Goal: Information Seeking & Learning: Find specific fact

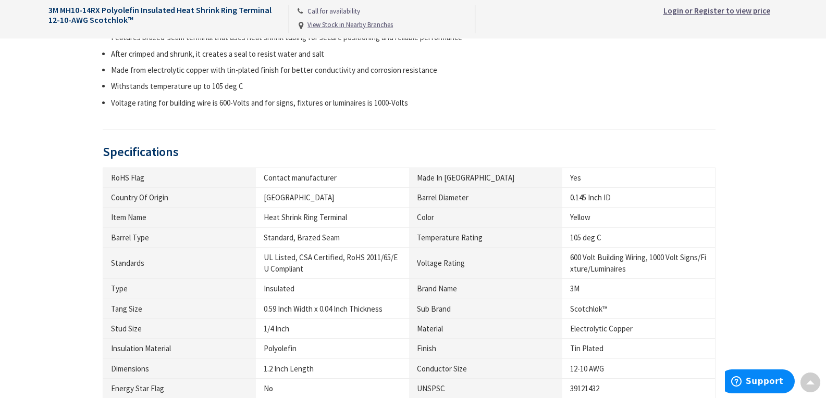
scroll to position [731, 0]
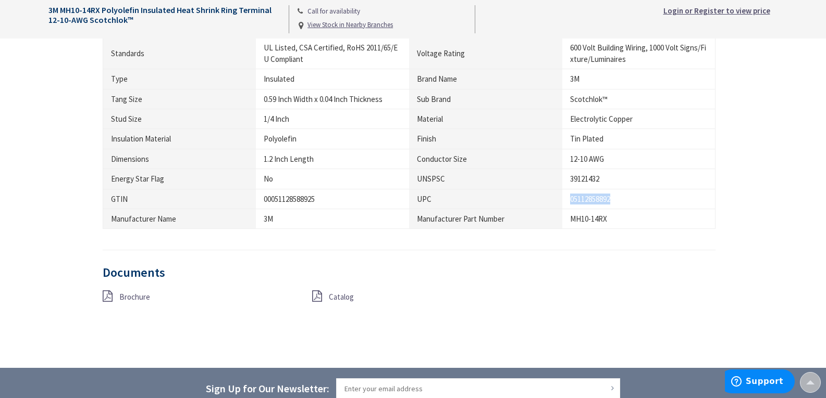
drag, startPoint x: 567, startPoint y: 199, endPoint x: 632, endPoint y: 196, distance: 64.6
click at [633, 198] on td "05112858892" at bounding box center [638, 199] width 153 height 20
copy div "05112858892"
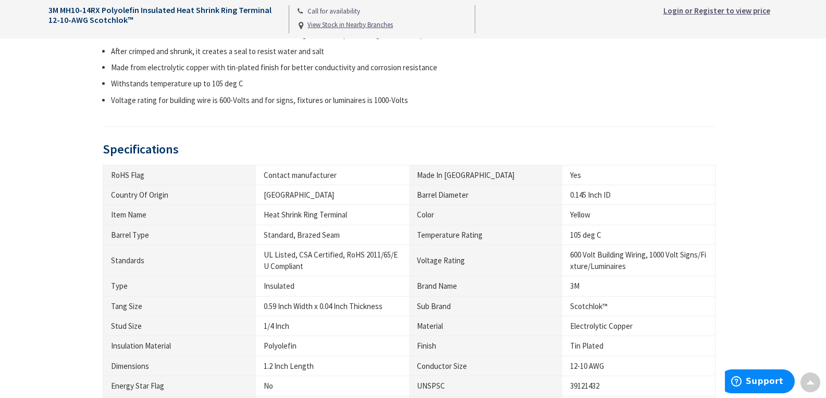
scroll to position [625, 0]
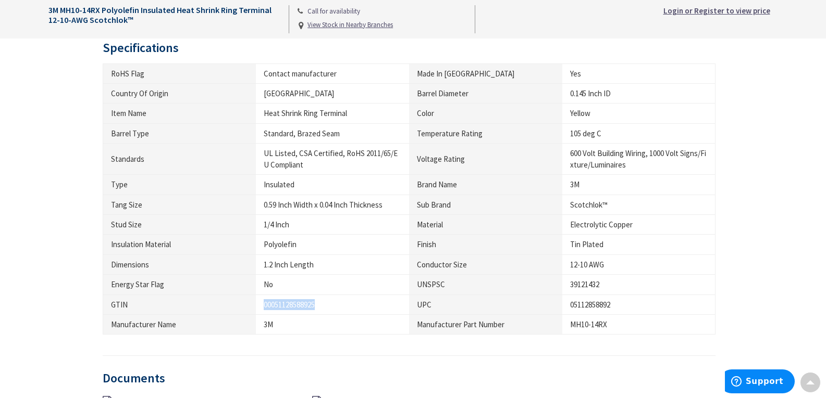
drag, startPoint x: 264, startPoint y: 301, endPoint x: 329, endPoint y: 301, distance: 65.1
click at [329, 301] on div "00051128588925" at bounding box center [333, 304] width 138 height 11
click at [277, 305] on div "00051128588925" at bounding box center [333, 304] width 138 height 11
drag, startPoint x: 274, startPoint y: 306, endPoint x: 346, endPoint y: 308, distance: 71.9
click at [346, 308] on div "00051128588925" at bounding box center [333, 304] width 138 height 11
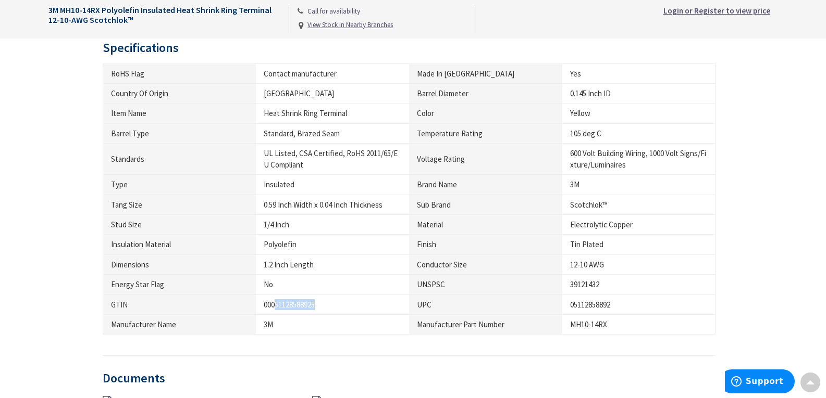
copy div "51128588925"
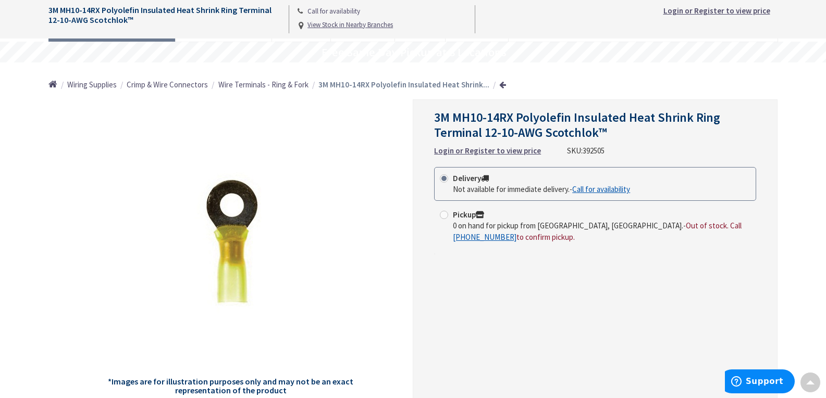
scroll to position [0, 0]
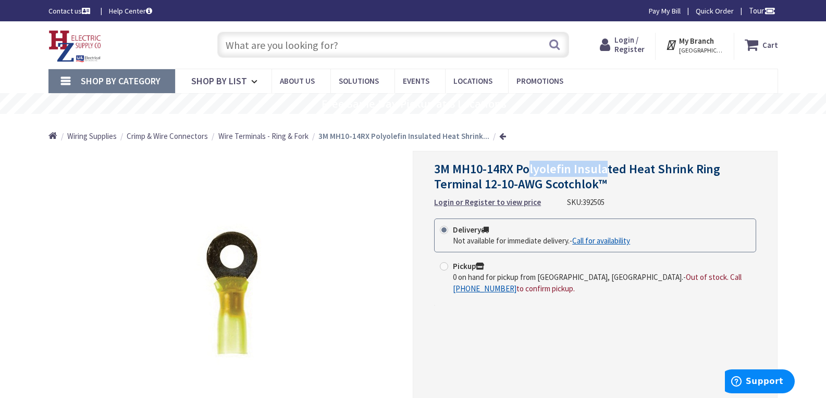
drag, startPoint x: 527, startPoint y: 172, endPoint x: 605, endPoint y: 158, distance: 79.4
click at [605, 158] on div "3M MH10-14RX Polyolefin Insulated Heat Shrink Ring Terminal 12-10-AWG Scotchlok…" at bounding box center [595, 302] width 365 height 302
drag, startPoint x: 574, startPoint y: 168, endPoint x: 616, endPoint y: 166, distance: 41.7
click at [616, 166] on span "3M MH10-14RX Polyolefin Insulated Heat Shrink Ring Terminal 12-10-AWG Scotchlok™" at bounding box center [577, 176] width 286 height 31
click at [669, 165] on span "3M MH10-14RX Polyolefin Insulated Heat Shrink Ring Terminal 12-10-AWG Scotchlok™" at bounding box center [577, 176] width 286 height 31
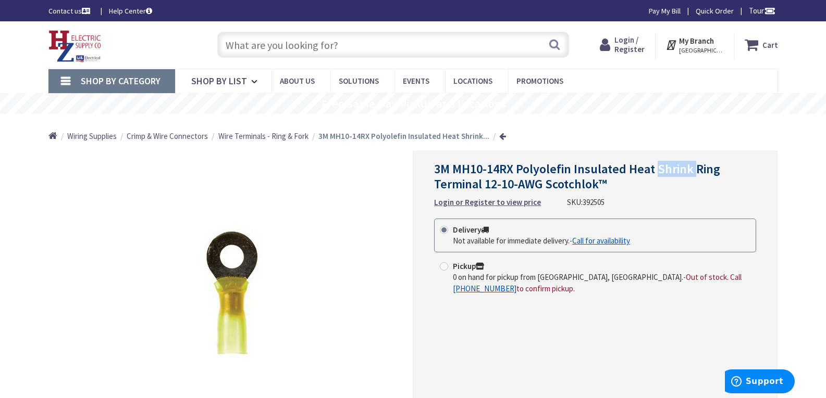
click at [669, 165] on span "3M MH10-14RX Polyolefin Insulated Heat Shrink Ring Terminal 12-10-AWG Scotchlok™" at bounding box center [577, 176] width 286 height 31
click at [696, 170] on span "3M MH10-14RX Polyolefin Insulated Heat Shrink Ring Terminal 12-10-AWG Scotchlok™" at bounding box center [577, 176] width 286 height 31
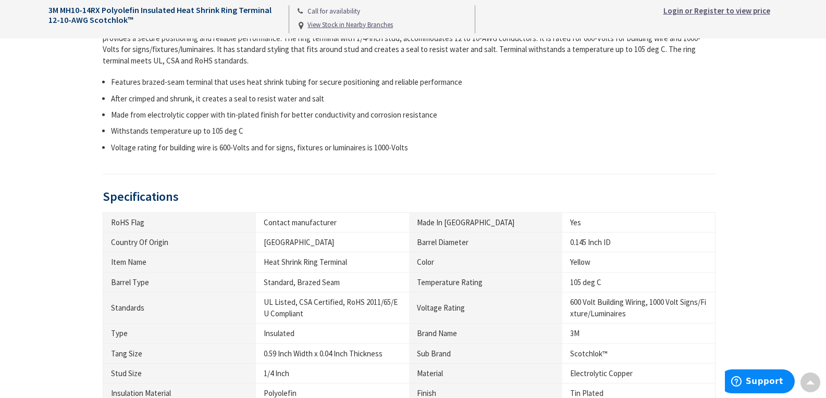
scroll to position [573, 0]
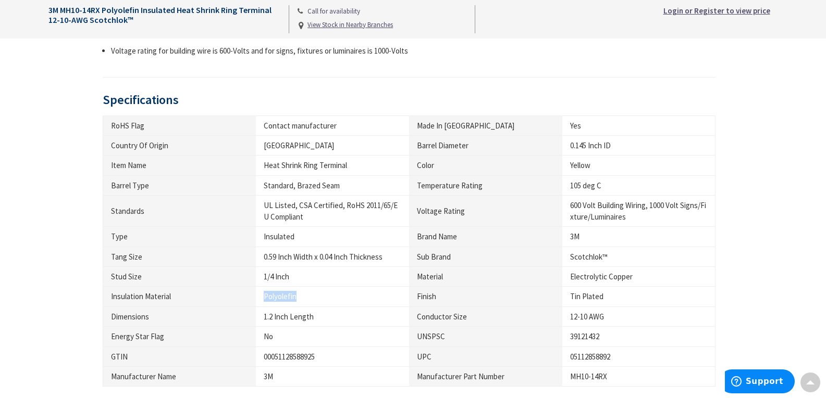
drag, startPoint x: 265, startPoint y: 298, endPoint x: 406, endPoint y: 302, distance: 141.2
click at [406, 302] on td "Polyolefin" at bounding box center [332, 297] width 153 height 20
drag, startPoint x: 108, startPoint y: 259, endPoint x: 168, endPoint y: 260, distance: 59.4
click at [168, 260] on th "Tang Size" at bounding box center [179, 257] width 153 height 20
drag, startPoint x: 263, startPoint y: 206, endPoint x: 337, endPoint y: 221, distance: 76.1
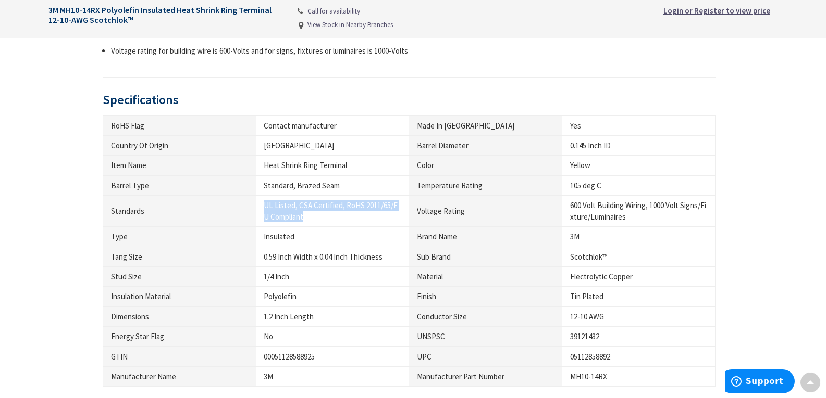
click at [337, 221] on td "UL Listed, CSA Certified, RoHS 2011/65/EU Compliant" at bounding box center [332, 211] width 153 height 31
copy div "UL Listed, CSA Certified, RoHS 2011/65/EU Compliant"
drag, startPoint x: 256, startPoint y: 264, endPoint x: 399, endPoint y: 264, distance: 142.7
click at [399, 264] on td "0.59 Inch Width x 0.04 Inch Thickness" at bounding box center [332, 257] width 153 height 20
click at [372, 257] on div "0.59 Inch Width x 0.04 Inch Thickness" at bounding box center [333, 257] width 138 height 11
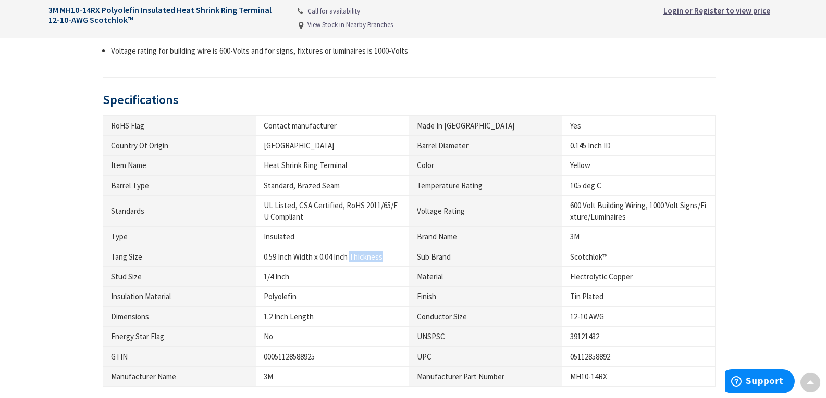
click at [372, 257] on div "0.59 Inch Width x 0.04 Inch Thickness" at bounding box center [333, 257] width 138 height 11
drag, startPoint x: 570, startPoint y: 145, endPoint x: 625, endPoint y: 148, distance: 55.3
click at [625, 147] on div "0.145 Inch ID" at bounding box center [638, 145] width 137 height 11
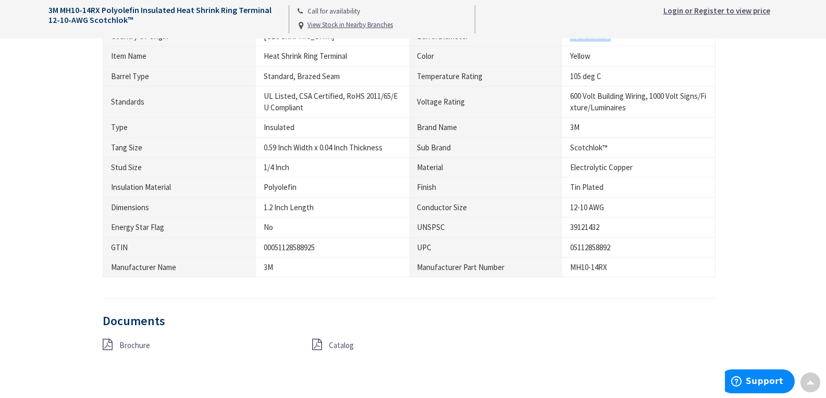
scroll to position [625, 0]
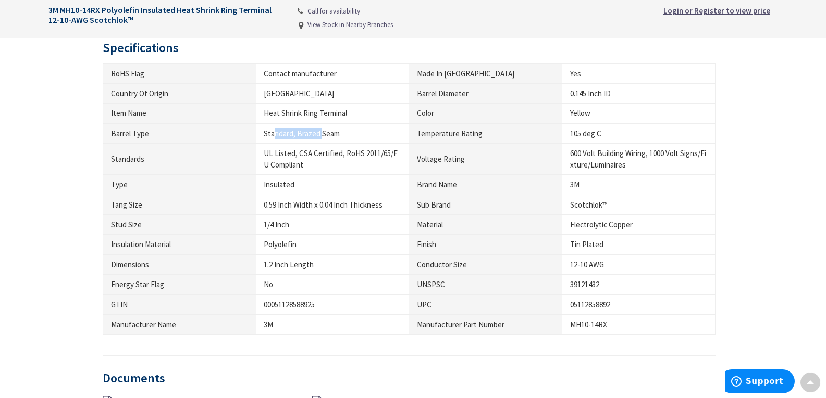
drag, startPoint x: 276, startPoint y: 138, endPoint x: 318, endPoint y: 131, distance: 42.2
click at [321, 131] on div "Standard, Brazed Seam" at bounding box center [333, 133] width 138 height 11
click at [305, 131] on div "Standard, Brazed Seam" at bounding box center [333, 133] width 138 height 11
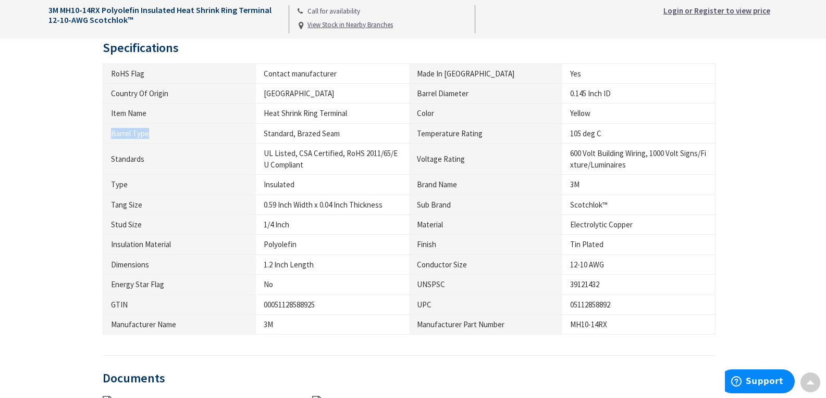
drag, startPoint x: 110, startPoint y: 133, endPoint x: 171, endPoint y: 132, distance: 60.9
click at [171, 132] on th "Barrel Type" at bounding box center [179, 133] width 153 height 20
copy th "Barrel Type"
click at [312, 132] on div "Standard, Brazed Seam" at bounding box center [333, 133] width 138 height 11
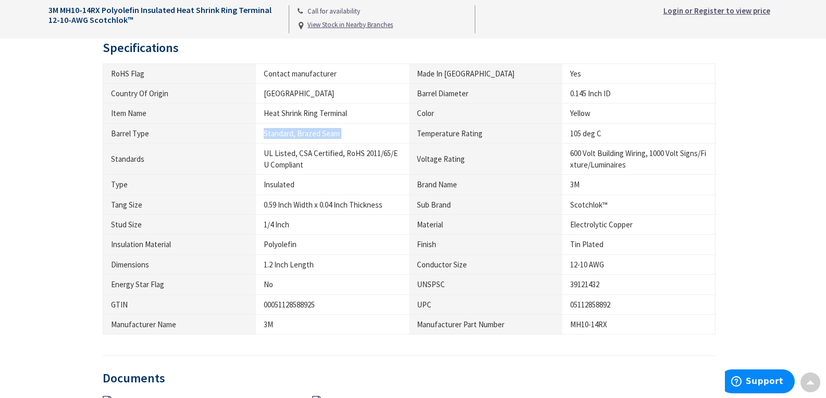
copy tr "Standard, Brazed Seam"
click at [312, 132] on div "Standard, Brazed Seam" at bounding box center [333, 133] width 138 height 11
drag, startPoint x: 104, startPoint y: 206, endPoint x: 176, endPoint y: 205, distance: 71.4
click at [176, 205] on th "Tang Size" at bounding box center [179, 205] width 153 height 20
copy th "Tang Size"
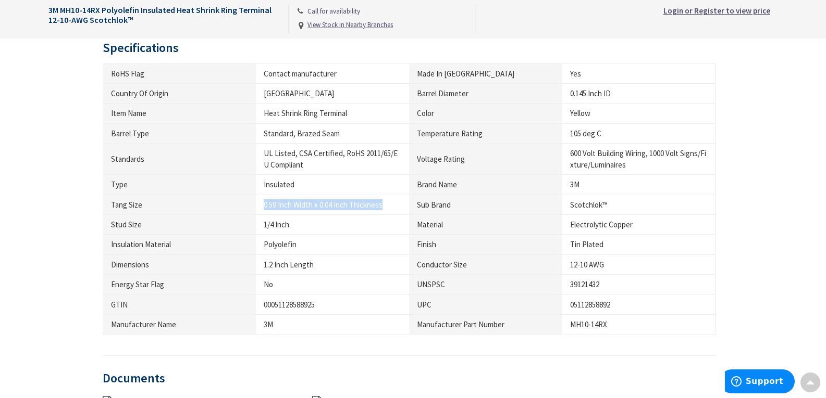
drag, startPoint x: 263, startPoint y: 208, endPoint x: 404, endPoint y: 213, distance: 141.2
click at [404, 213] on td "0.59 Inch Width x 0.04 Inch Thickness" at bounding box center [332, 205] width 153 height 20
copy div "0.59 Inch Width x 0.04 Inch Thickness"
click at [203, 269] on th "Dimensions" at bounding box center [179, 265] width 153 height 20
drag, startPoint x: 403, startPoint y: 93, endPoint x: 474, endPoint y: 92, distance: 71.4
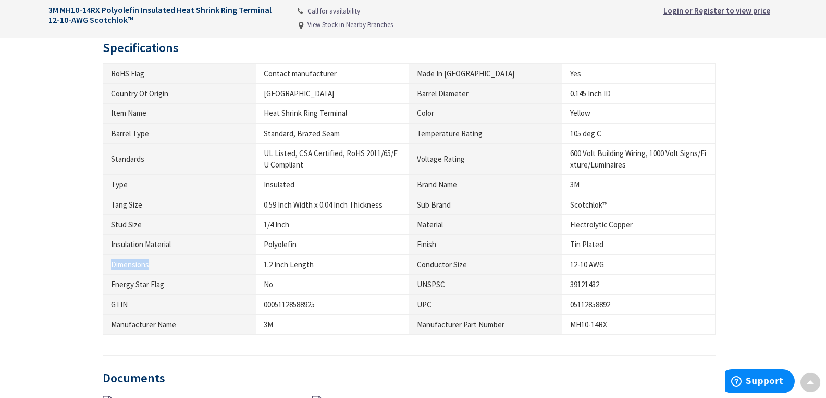
click at [474, 92] on tr "Country Of Origin United States of America Barrel Diameter 0.145 Inch ID" at bounding box center [409, 94] width 613 height 20
copy tr "Barrel Diameter"
drag, startPoint x: 568, startPoint y: 94, endPoint x: 616, endPoint y: 93, distance: 47.4
click at [616, 93] on td "0.145 Inch ID" at bounding box center [638, 94] width 153 height 20
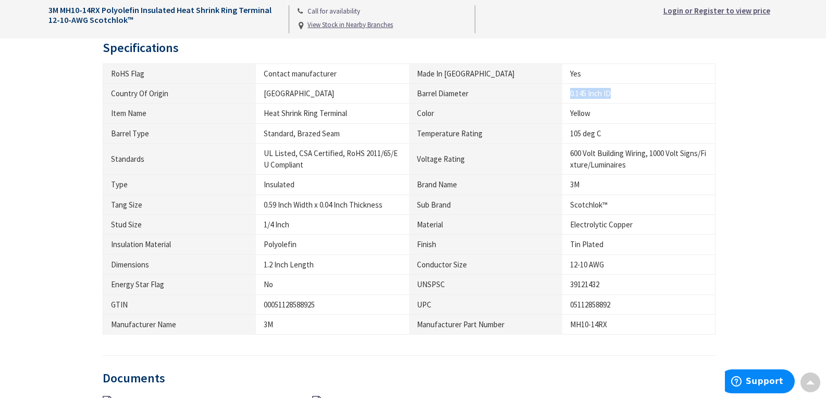
copy div "0.145 Inch ID"
drag, startPoint x: 409, startPoint y: 132, endPoint x: 490, endPoint y: 129, distance: 80.3
click at [490, 129] on th "Temperature Rating" at bounding box center [485, 133] width 153 height 20
click at [481, 132] on th "Temperature Rating" at bounding box center [485, 133] width 153 height 20
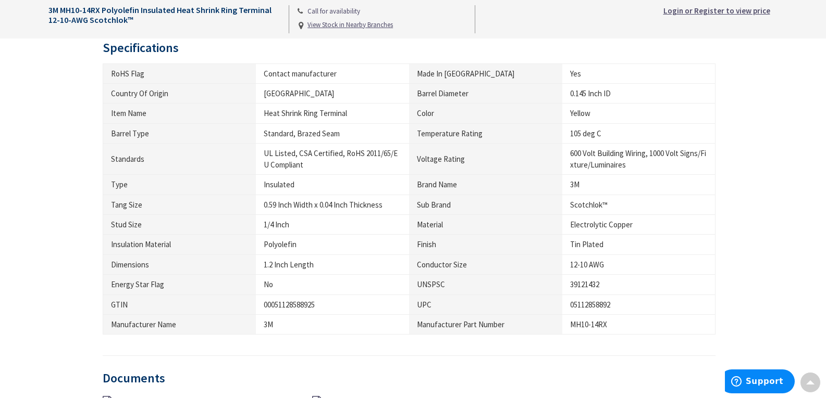
click at [470, 132] on th "Temperature Rating" at bounding box center [485, 133] width 153 height 20
click at [603, 139] on div "105 deg C" at bounding box center [638, 133] width 137 height 11
click at [596, 139] on div "105 deg C" at bounding box center [638, 133] width 137 height 11
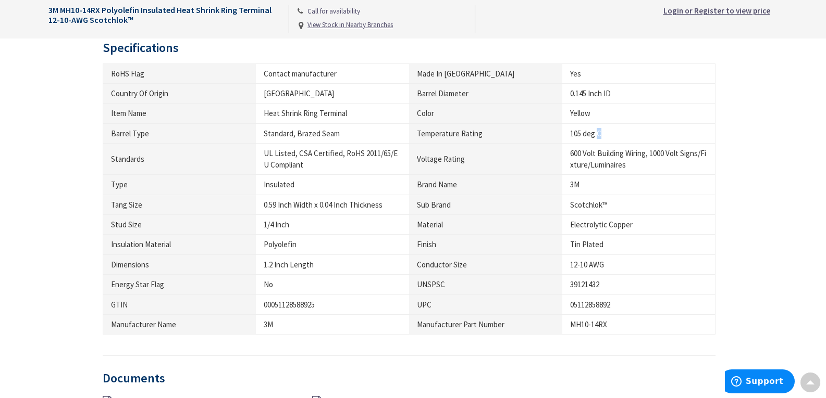
click at [596, 139] on div "105 deg C" at bounding box center [638, 133] width 137 height 11
click at [419, 163] on th "Voltage Rating" at bounding box center [485, 159] width 153 height 31
click at [420, 163] on th "Voltage Rating" at bounding box center [485, 159] width 153 height 31
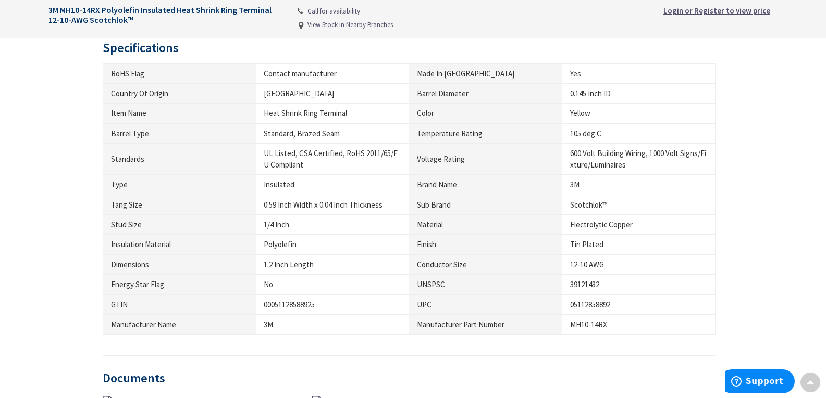
click at [633, 156] on div "600 Volt Building Wiring, 1000 Volt Signs/Fixture/Luminaires" at bounding box center [638, 159] width 137 height 22
click at [608, 156] on div "600 Volt Building Wiring, 1000 Volt Signs/Fixture/Luminaires" at bounding box center [638, 159] width 137 height 22
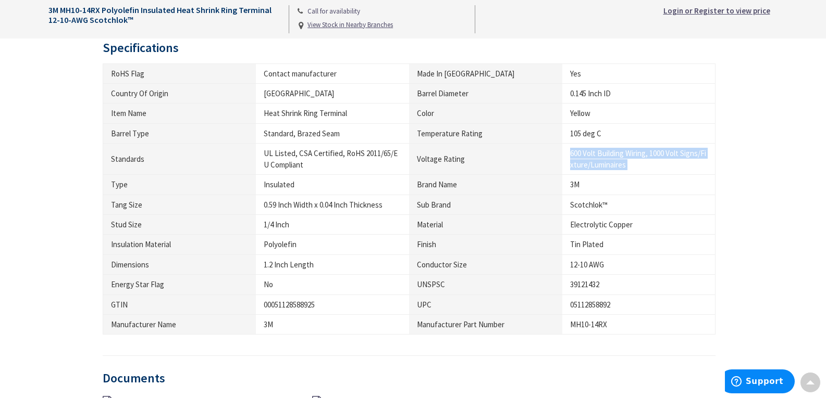
click at [608, 156] on div "600 Volt Building Wiring, 1000 Volt Signs/Fixture/Luminaires" at bounding box center [638, 159] width 137 height 22
click at [429, 224] on th "Material" at bounding box center [485, 225] width 153 height 20
click at [579, 222] on div "Electrolytic Copper" at bounding box center [638, 224] width 137 height 11
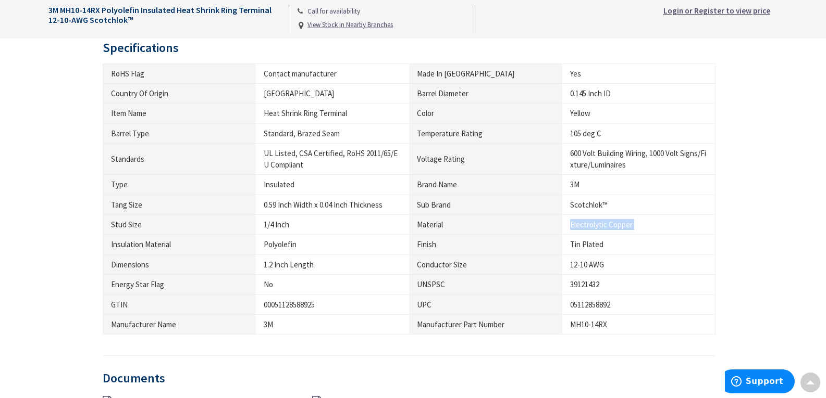
click at [579, 222] on div "Electrolytic Copper" at bounding box center [638, 224] width 137 height 11
click at [454, 268] on th "Conductor Size" at bounding box center [485, 265] width 153 height 20
click at [571, 269] on div "12-10 AWG" at bounding box center [638, 264] width 137 height 11
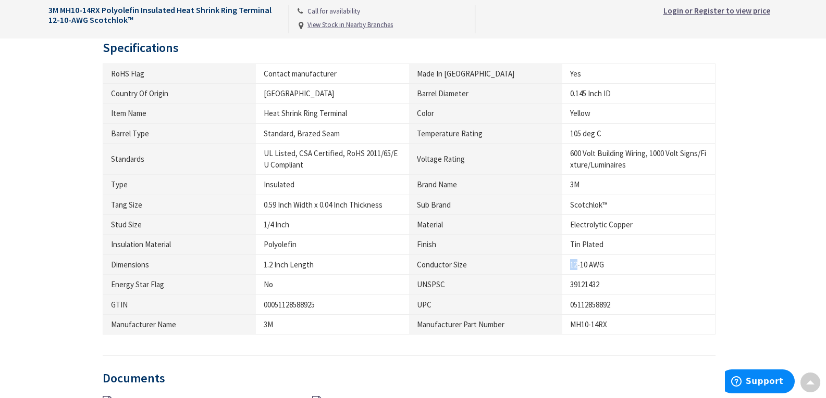
click at [571, 269] on div "12-10 AWG" at bounding box center [638, 264] width 137 height 11
drag, startPoint x: 564, startPoint y: 326, endPoint x: 627, endPoint y: 328, distance: 63.6
click at [627, 328] on td "MH10-14RX" at bounding box center [638, 325] width 153 height 20
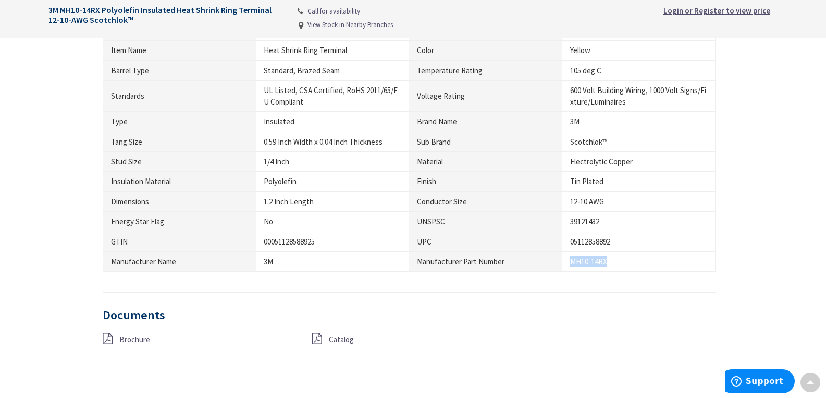
scroll to position [833, 0]
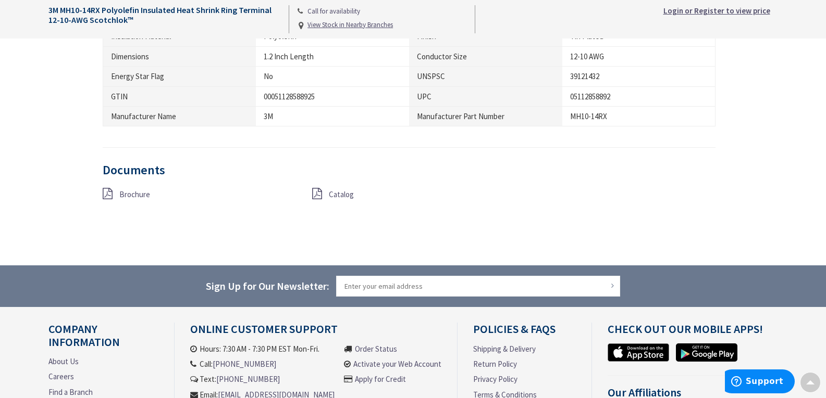
drag, startPoint x: 334, startPoint y: 201, endPoint x: 329, endPoint y: 207, distance: 8.1
click at [322, 217] on div "Documents Brochure Catalog" at bounding box center [409, 195] width 613 height 63
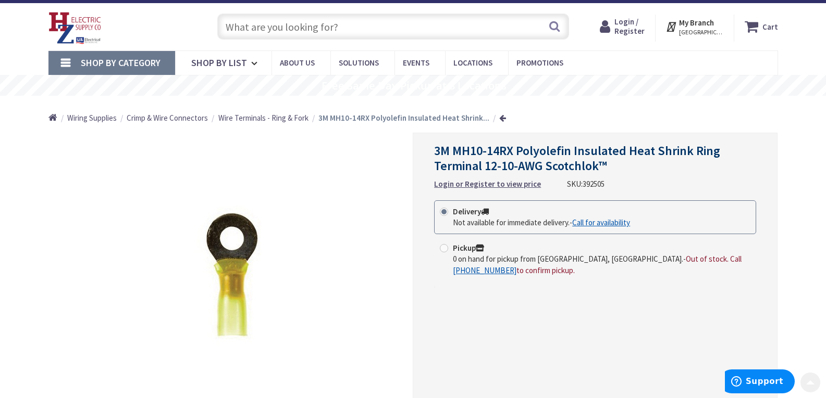
scroll to position [0, 0]
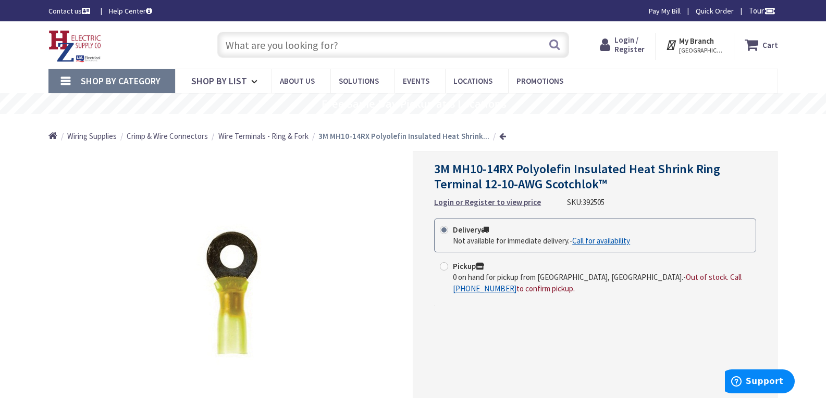
click at [318, 46] on input "text" at bounding box center [393, 45] width 352 height 26
click at [319, 46] on input "text" at bounding box center [393, 45] width 352 height 26
click at [337, 51] on input "text" at bounding box center [393, 45] width 352 height 26
paste input "MH10-38RX"
type input "MH10-38RX"
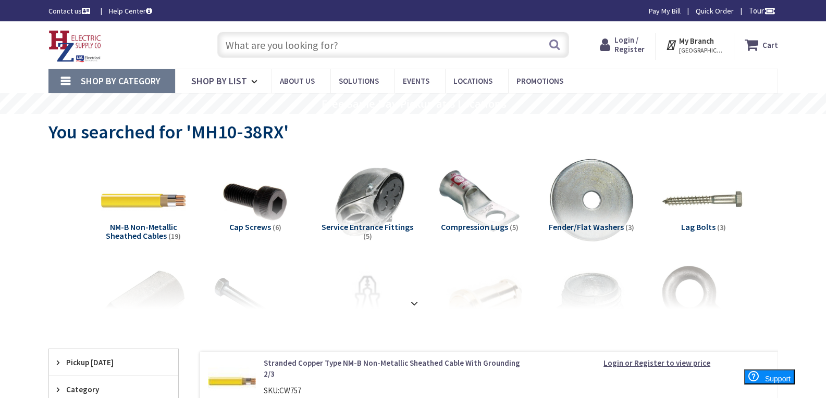
click at [288, 46] on input "text" at bounding box center [393, 45] width 352 height 26
paste input "MH10-38RX"
type input "MH10-38RX"
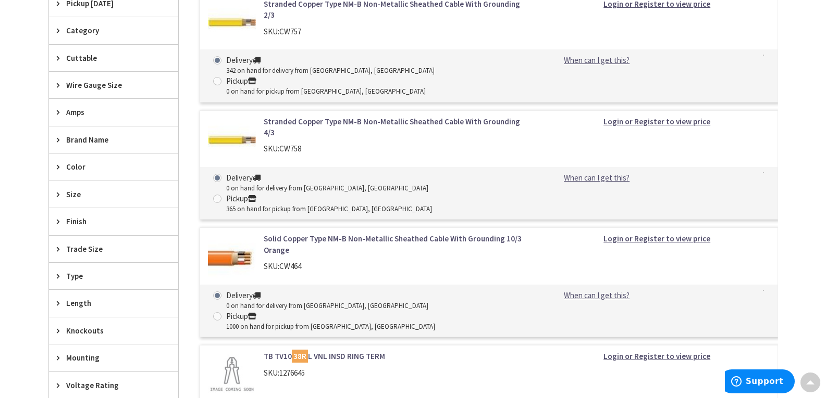
scroll to position [365, 0]
